Goal: Information Seeking & Learning: Check status

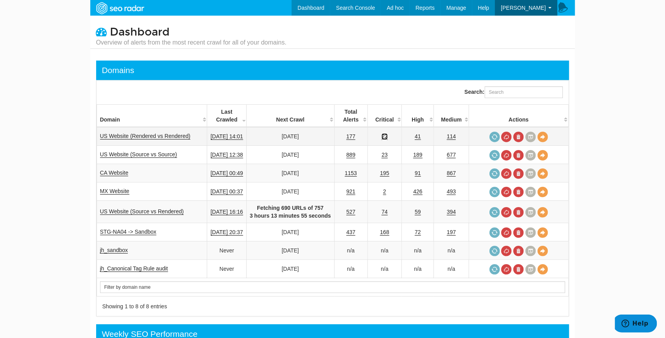
click at [388, 135] on link "22" at bounding box center [385, 136] width 6 height 7
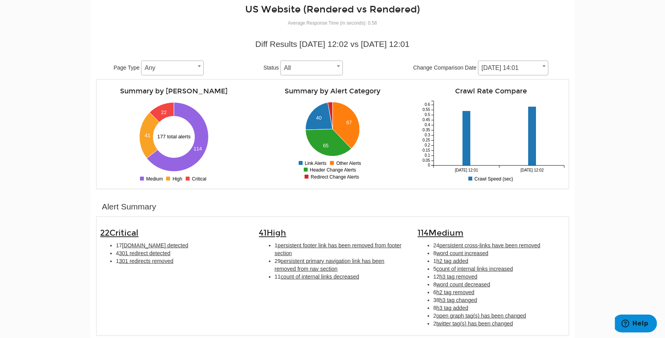
scroll to position [57, 0]
click at [362, 247] on span "persistent footer link has been removed from footer section" at bounding box center [338, 249] width 127 height 14
type input "persistent footer link has been removed from footer section"
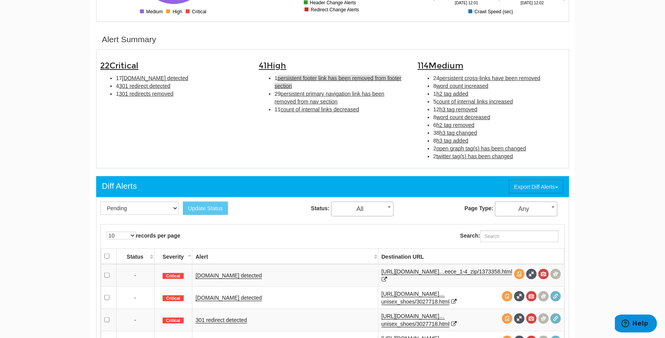
scroll to position [253, 0]
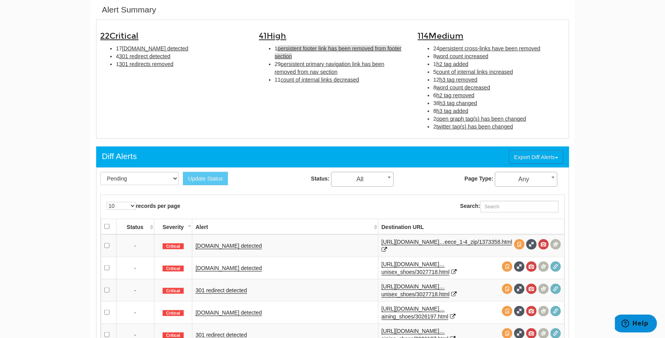
click at [360, 45] on span "persistent footer link has been removed from footer section" at bounding box center [338, 52] width 127 height 14
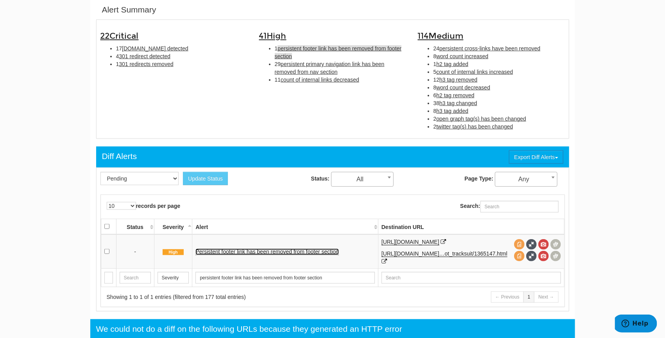
click at [292, 255] on link "Persistent footer link has been removed from footer section" at bounding box center [266, 252] width 143 height 7
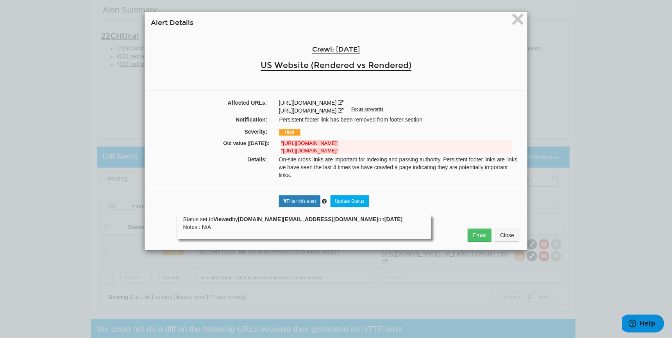
click at [550, 118] on div "× Alert Details Crawl: 08/14/2025 US Website (Rendered vs Rendered) Affected UR…" at bounding box center [336, 169] width 672 height 338
click at [511, 17] on span "×" at bounding box center [518, 19] width 14 height 26
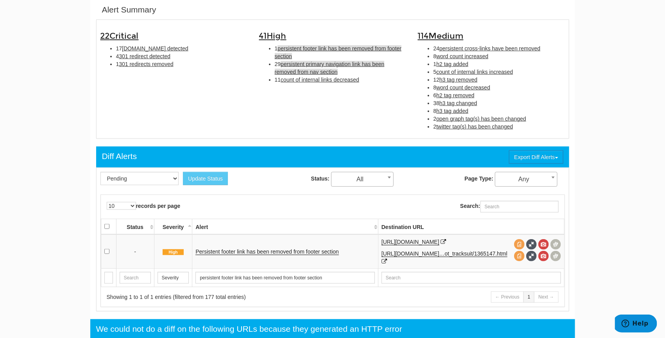
click at [339, 61] on span "persistent primary navigation link has been removed from nav section" at bounding box center [330, 68] width 110 height 14
type input "persistent primary navigation link has been removed from nav section"
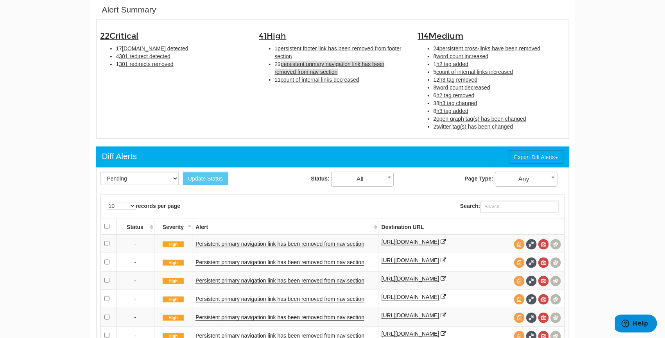
click at [307, 241] on td "Persistent primary navigation link has been removed from nav section" at bounding box center [285, 244] width 186 height 19
click at [306, 246] on link "Persistent primary navigation link has been removed from nav section" at bounding box center [279, 244] width 169 height 7
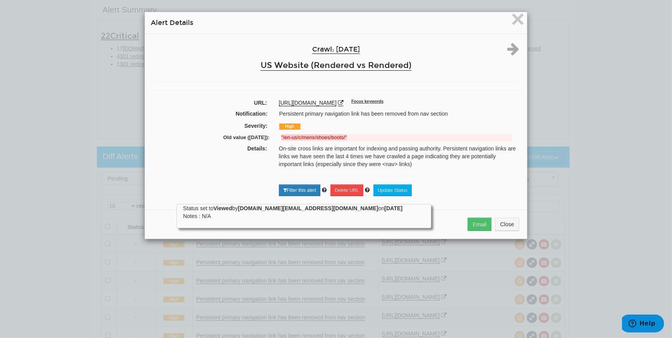
click at [555, 100] on div "× Alert Details Crawl: 08/14/2025 US Website (Rendered vs Rendered) URL: https:…" at bounding box center [336, 169] width 672 height 338
click at [513, 18] on span "×" at bounding box center [518, 19] width 14 height 26
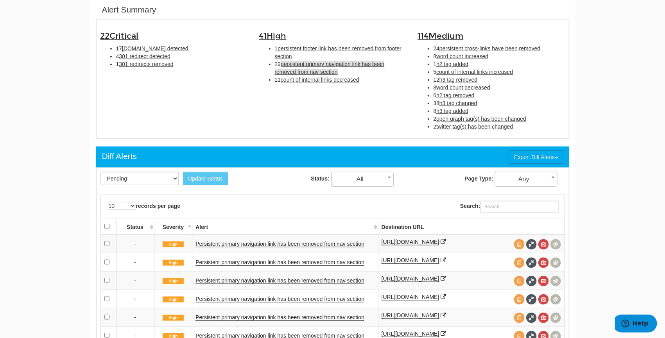
scroll to position [0, 0]
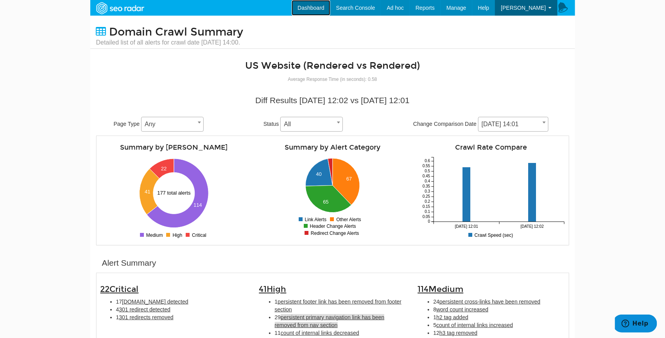
click at [330, 11] on link "Dashboard" at bounding box center [311, 8] width 39 height 16
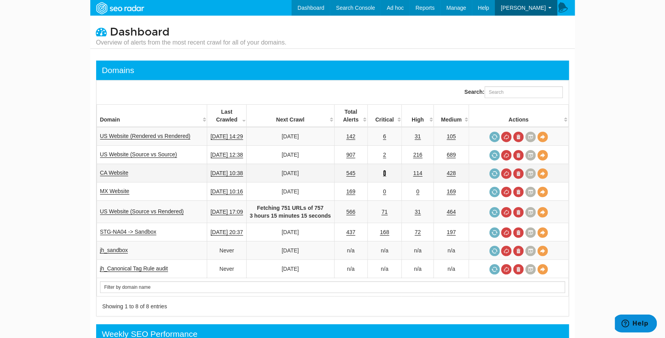
click at [386, 172] on link "3" at bounding box center [384, 173] width 3 height 7
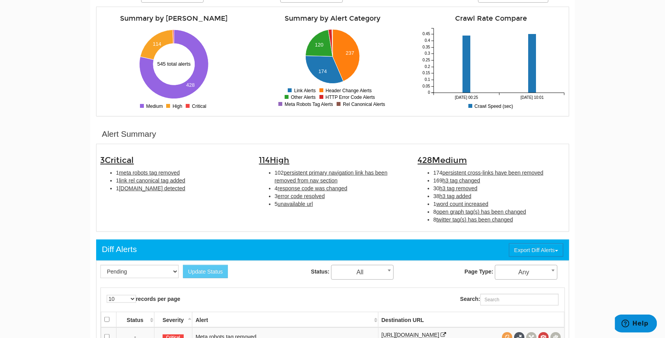
scroll to position [131, 0]
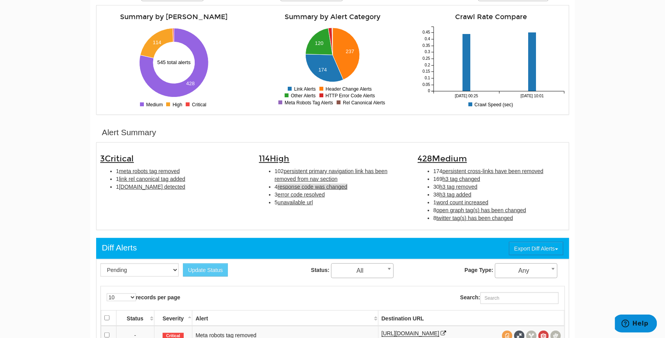
click at [335, 184] on span "response code was changed" at bounding box center [313, 187] width 70 height 6
type input "response code was changed"
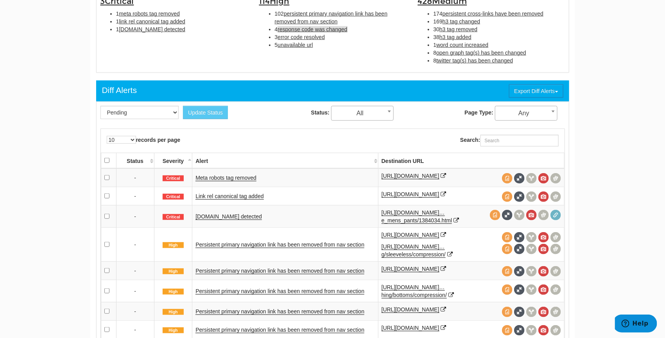
scroll to position [296, 0]
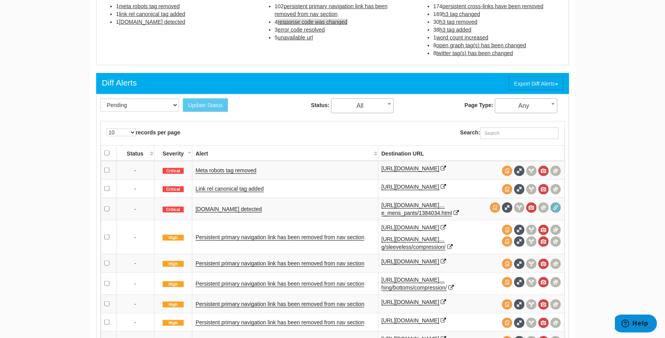
click at [330, 20] on span "response code was changed" at bounding box center [313, 22] width 70 height 6
type input "response code was changed"
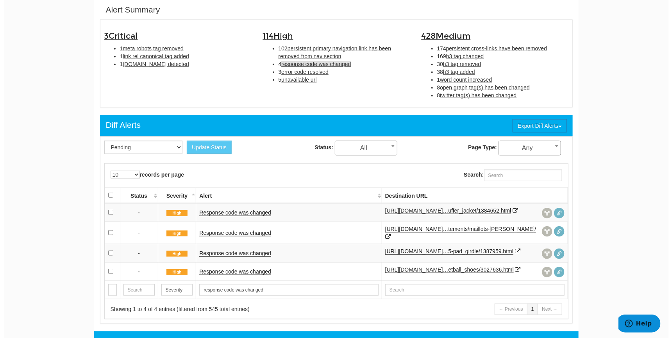
scroll to position [255, 0]
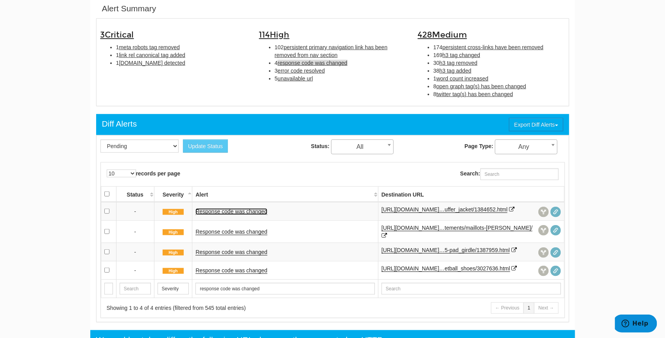
click at [235, 215] on link "Response code was changed" at bounding box center [231, 211] width 72 height 7
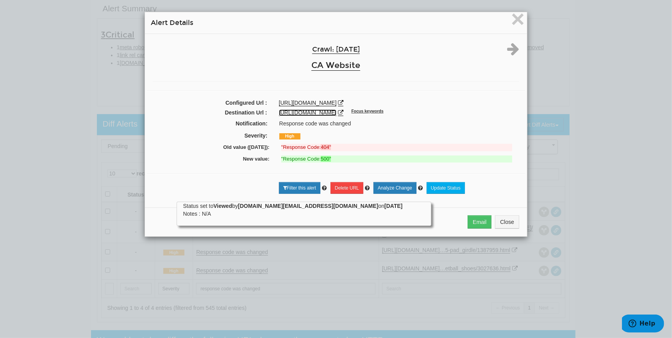
click at [337, 116] on link "https://www.underarmour.ca/en-ca/p/jackets_and_vests/ua_limitless_down_corduroy…" at bounding box center [308, 112] width 58 height 7
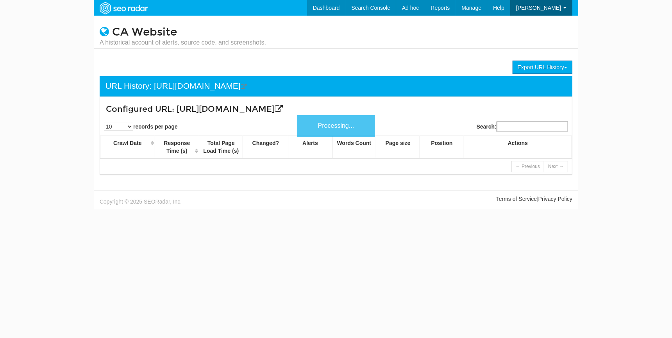
scroll to position [31, 0]
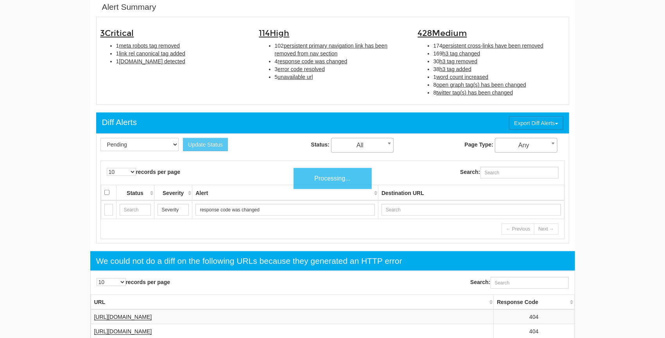
scroll to position [31, 0]
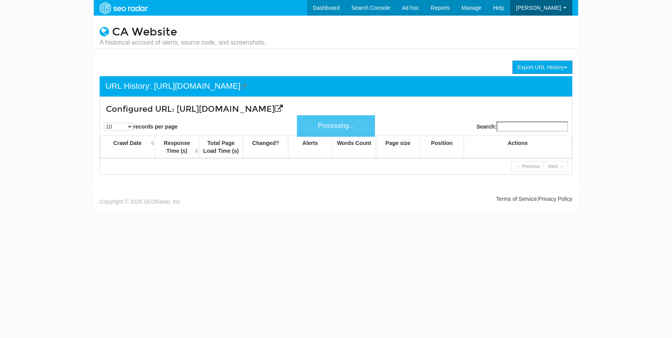
scroll to position [31, 0]
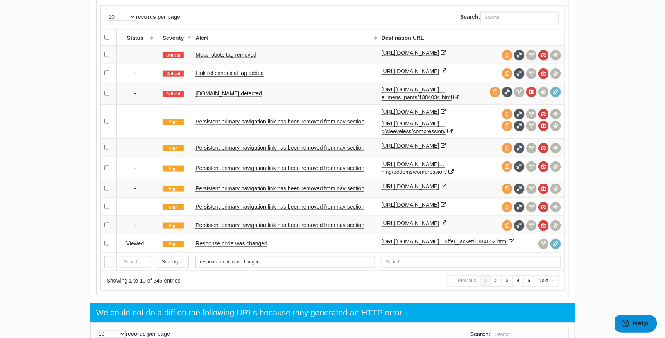
scroll to position [405, 0]
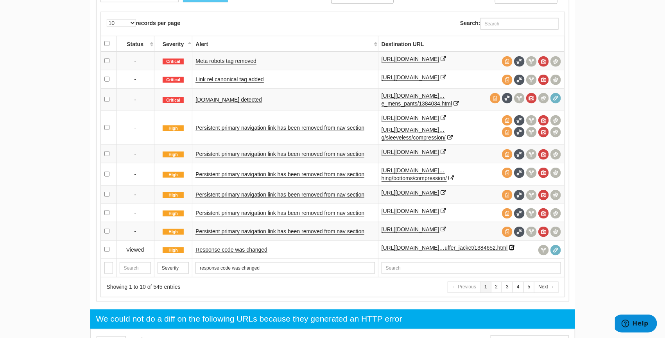
click at [509, 251] on icon at bounding box center [511, 247] width 5 height 5
click at [494, 293] on link "2" at bounding box center [496, 287] width 11 height 11
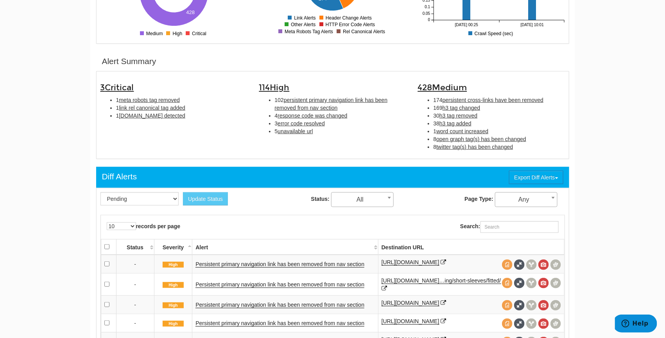
scroll to position [198, 0]
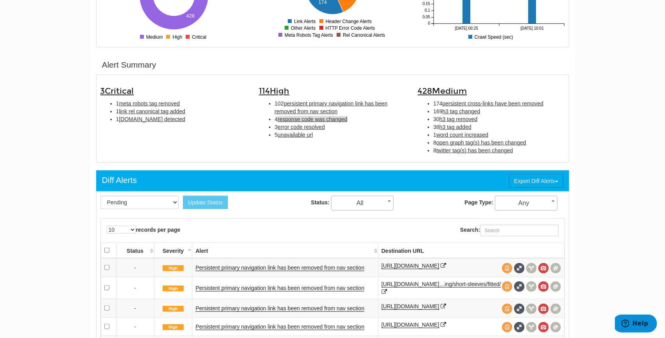
click at [321, 117] on span "response code was changed" at bounding box center [313, 119] width 70 height 6
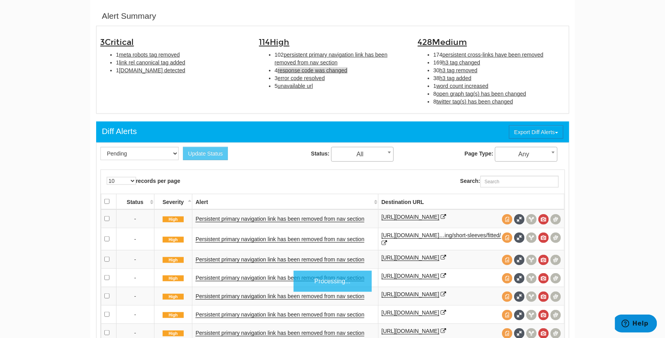
scroll to position [253, 0]
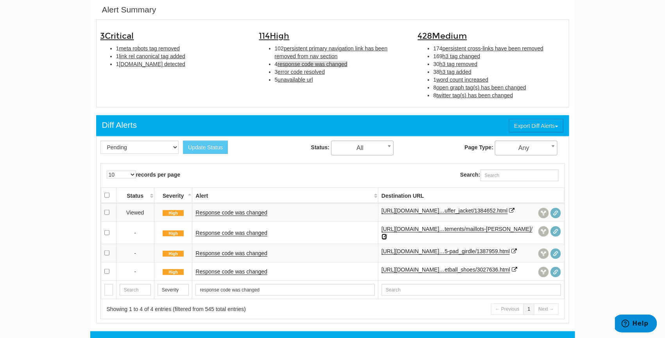
click at [387, 239] on icon at bounding box center [384, 236] width 5 height 5
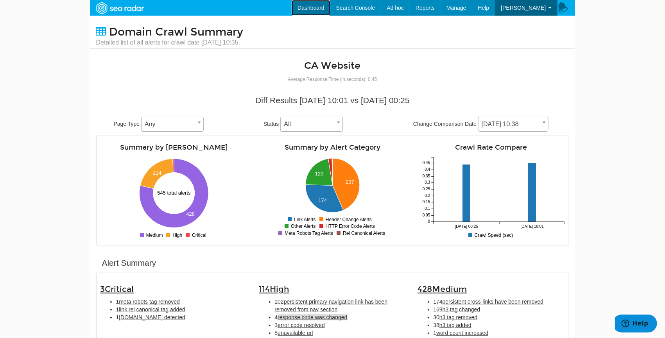
click at [330, 4] on link "Dashboard" at bounding box center [311, 8] width 39 height 16
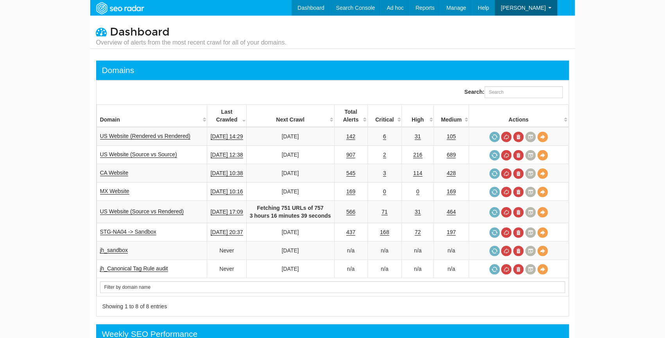
scroll to position [31, 0]
click at [421, 135] on link "31" at bounding box center [418, 136] width 6 height 7
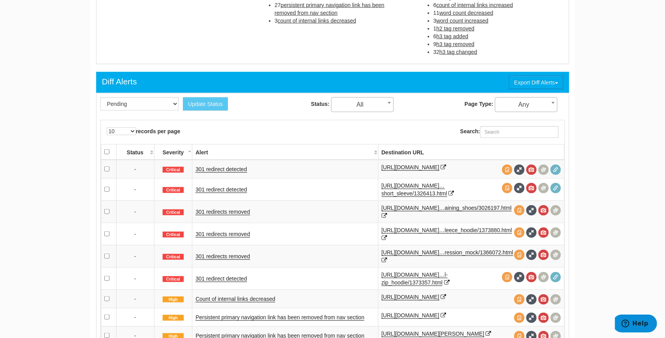
scroll to position [313, 0]
